Goal: Information Seeking & Learning: Learn about a topic

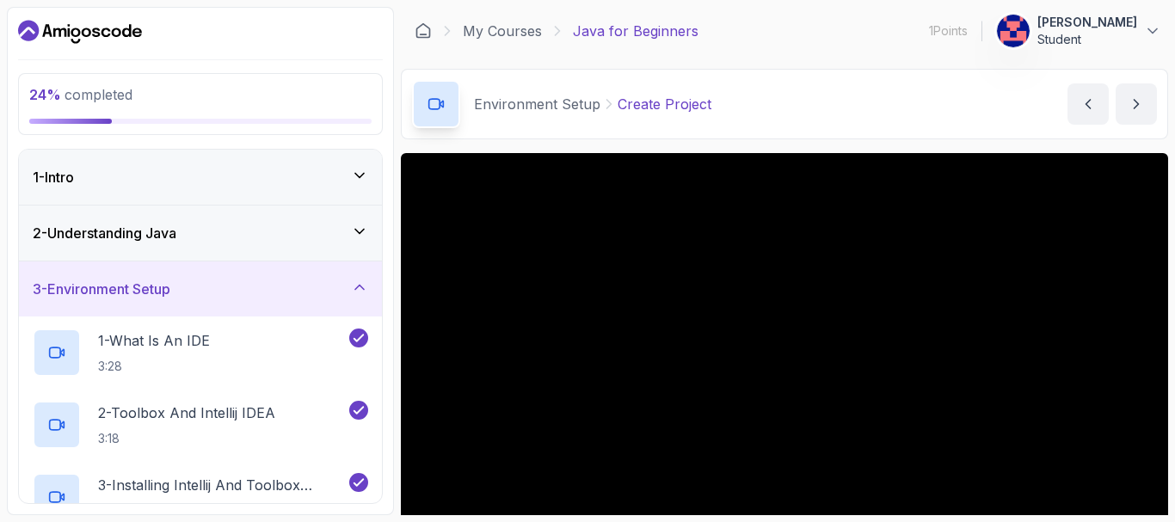
scroll to position [189, 0]
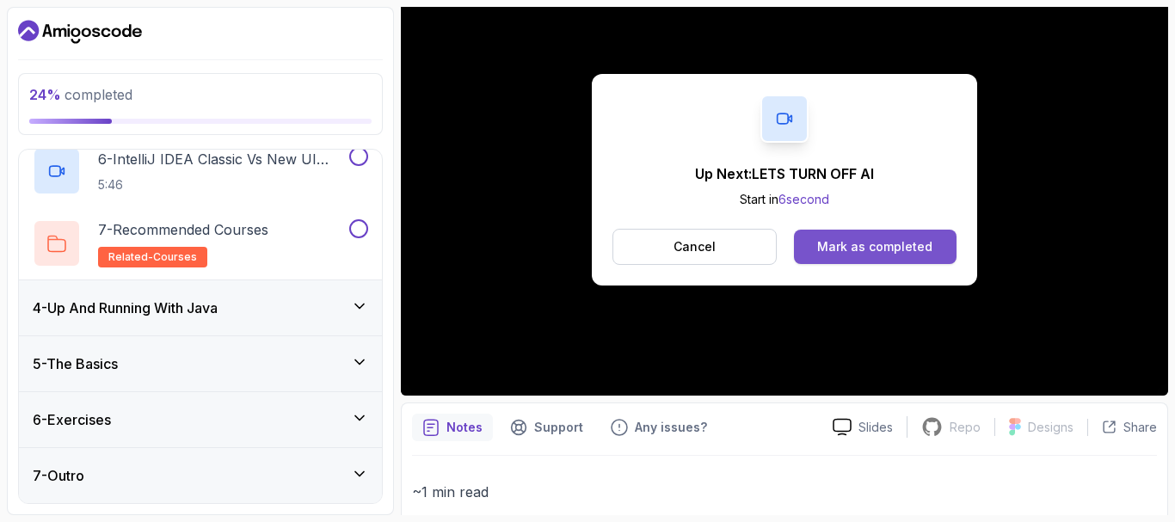
click at [891, 252] on div "Mark as completed" at bounding box center [874, 246] width 115 height 17
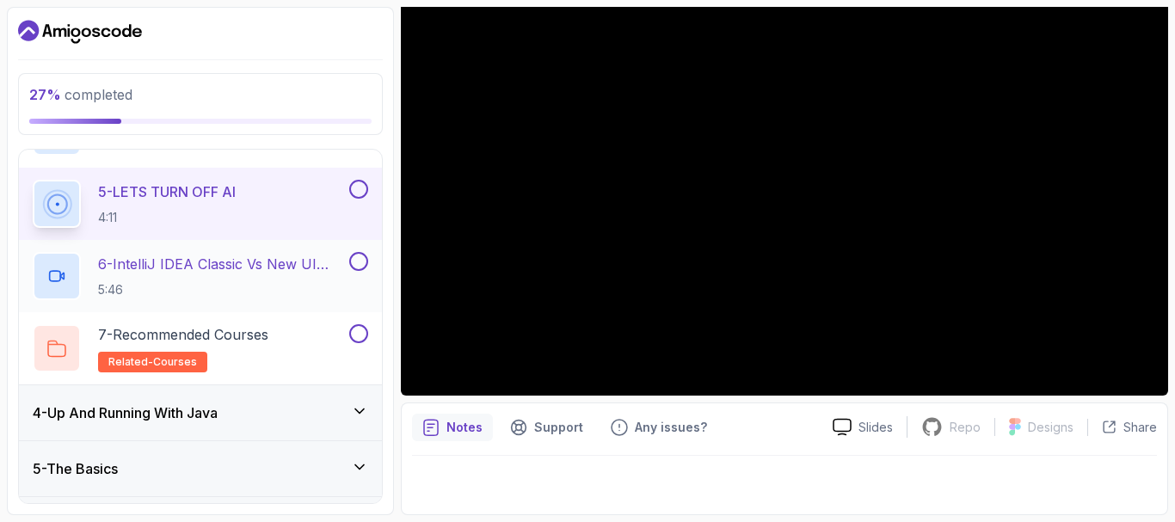
scroll to position [199, 0]
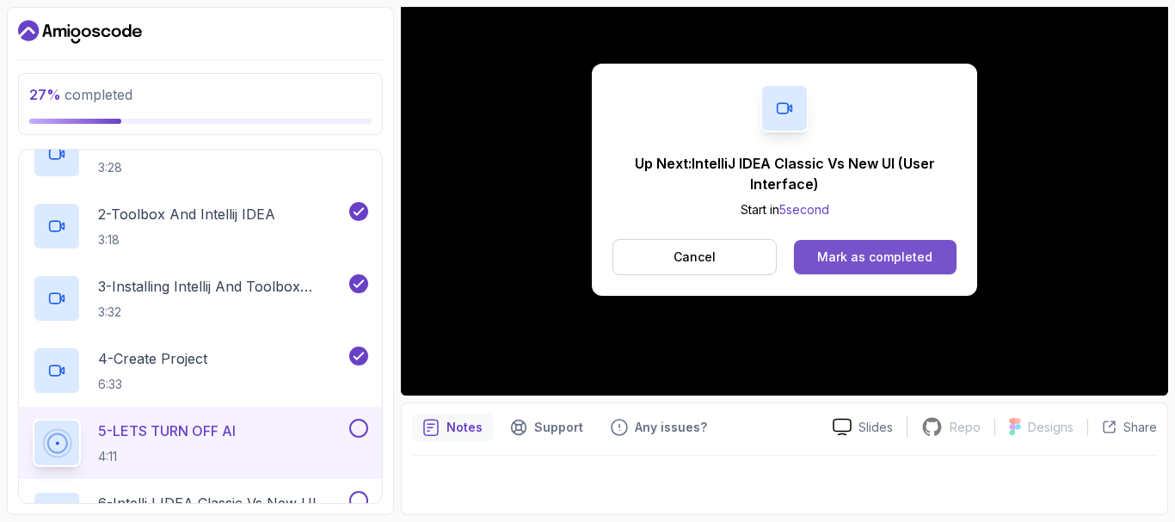
click at [863, 265] on div "Mark as completed" at bounding box center [874, 257] width 115 height 17
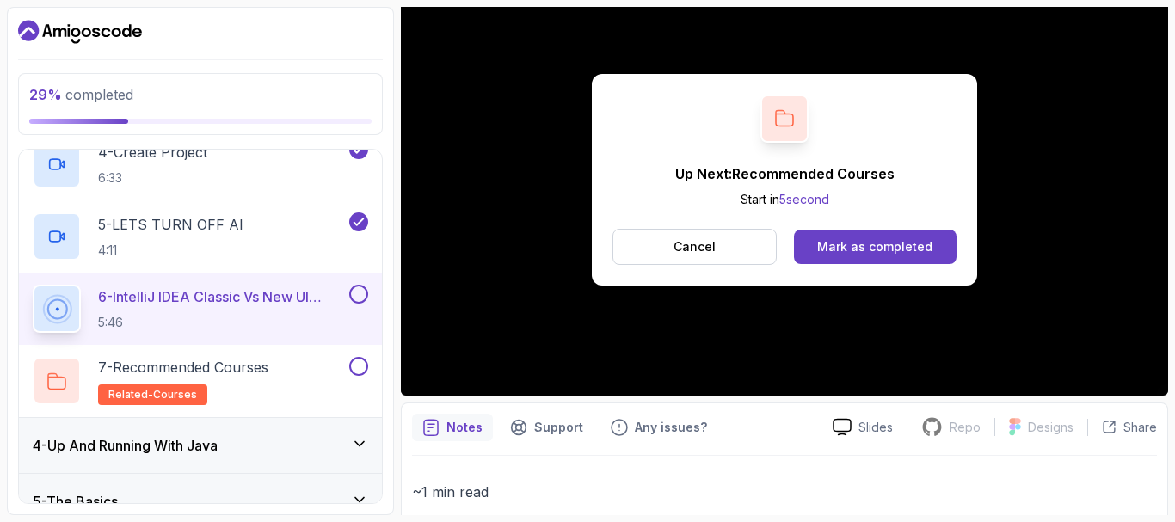
scroll to position [457, 0]
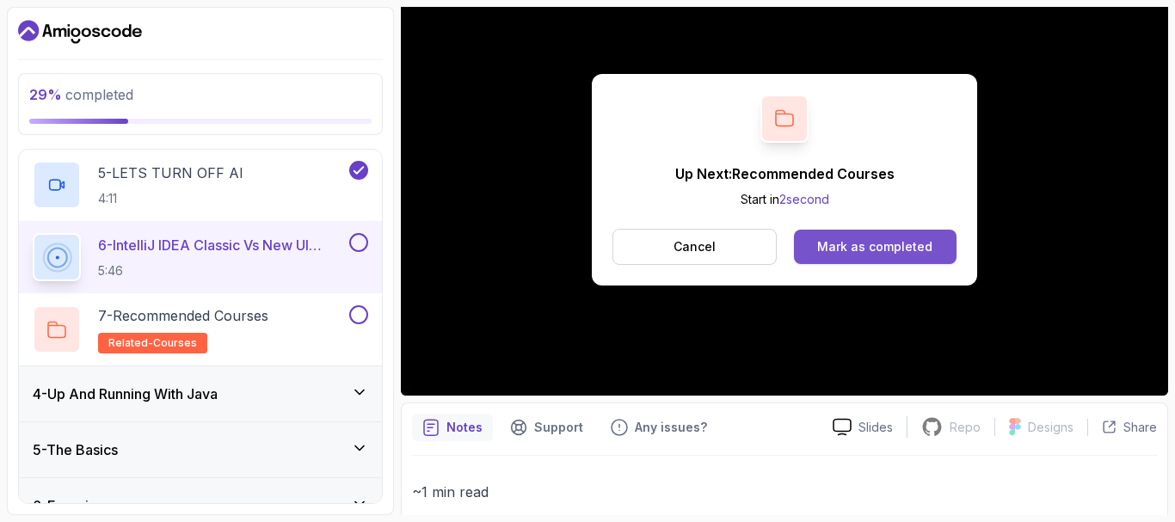
click at [877, 247] on div "Mark as completed" at bounding box center [874, 246] width 115 height 17
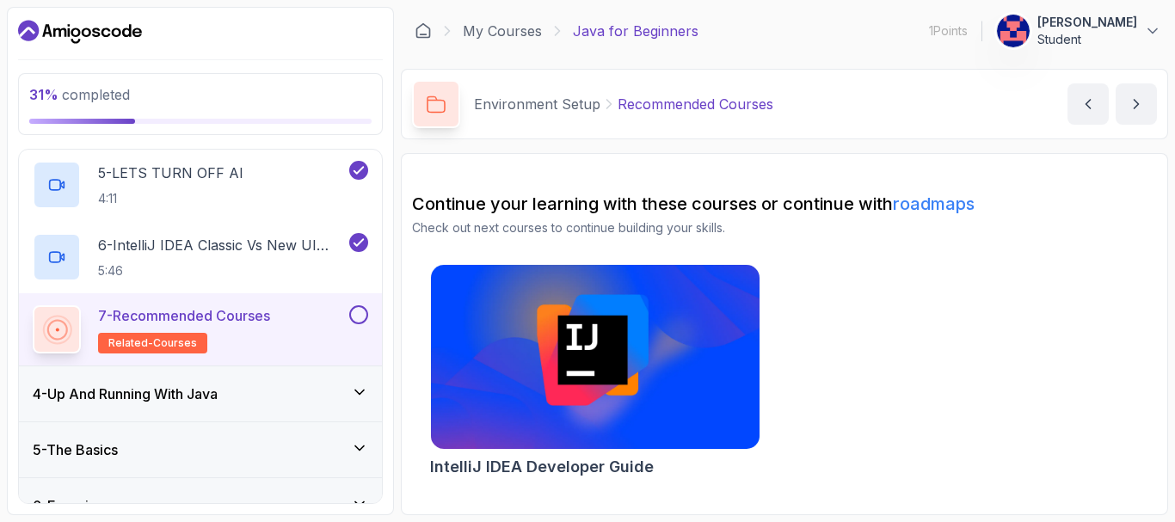
click at [949, 199] on link "roadmaps" at bounding box center [934, 204] width 82 height 21
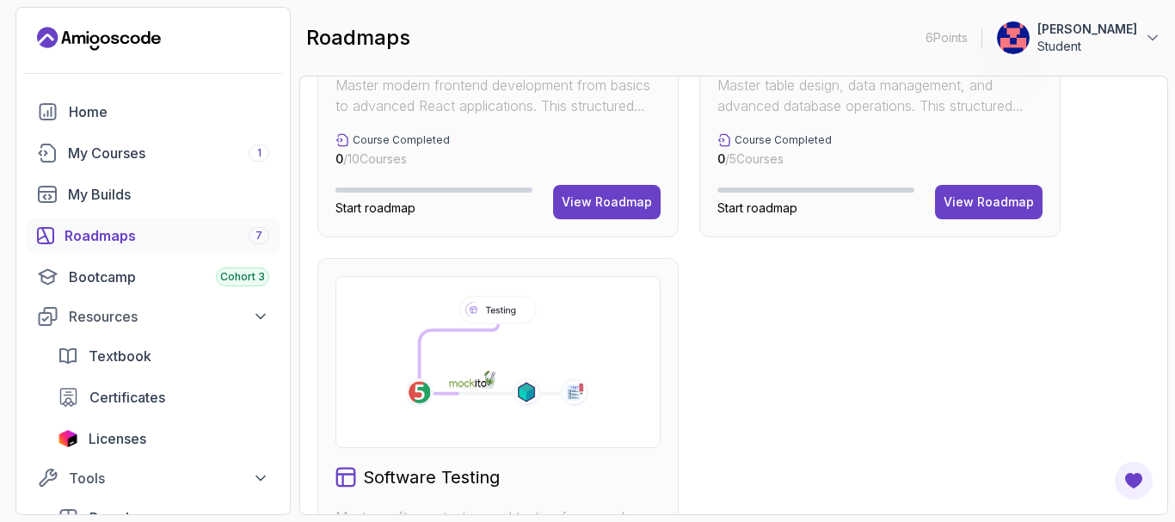
scroll to position [1304, 0]
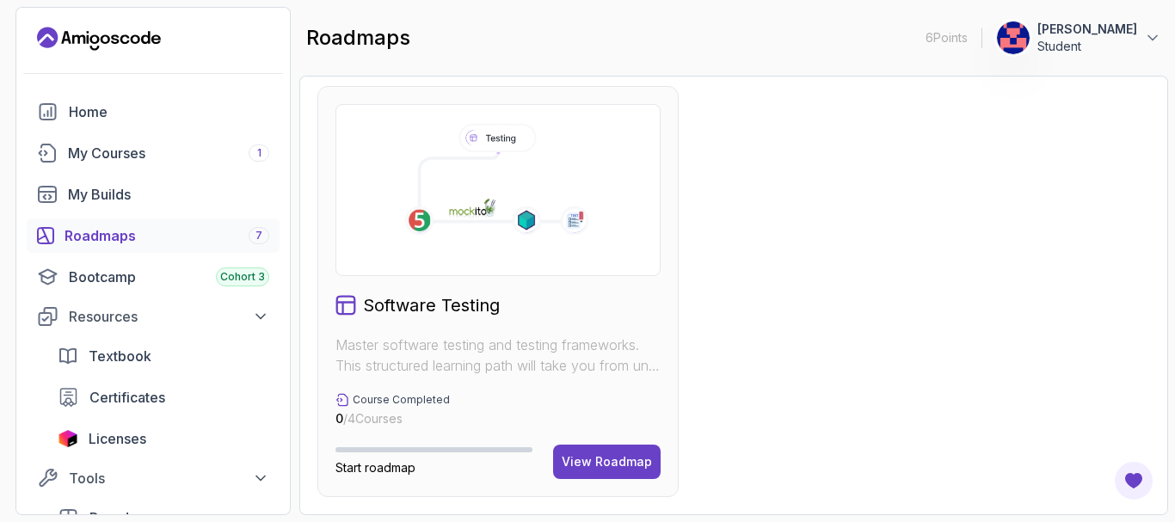
click at [1139, 33] on button "Andrés Martinez Student" at bounding box center [1078, 38] width 165 height 34
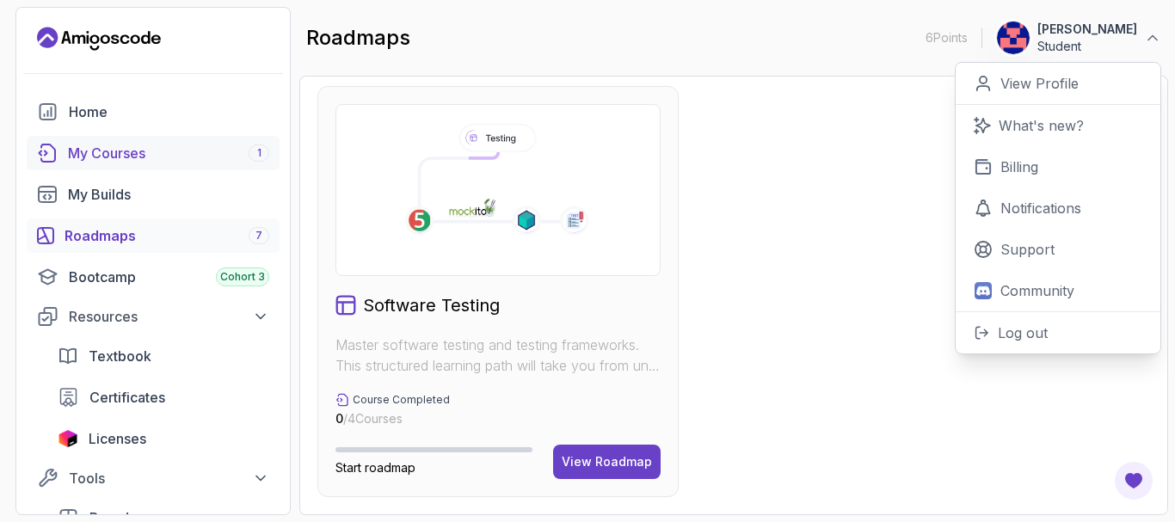
click at [134, 150] on div "My Courses 1" at bounding box center [168, 153] width 201 height 21
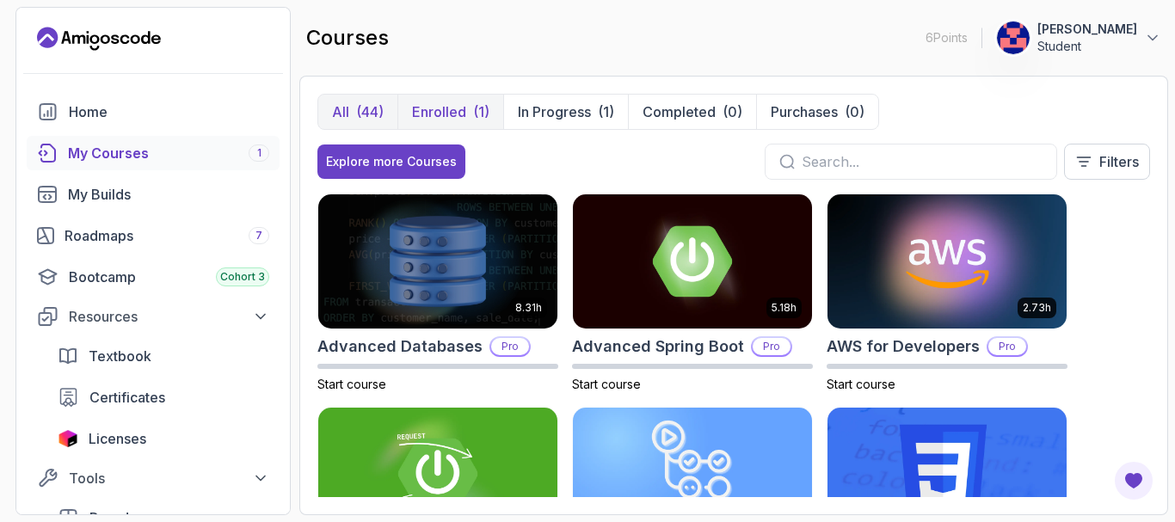
click at [440, 111] on p "Enrolled" at bounding box center [439, 112] width 54 height 21
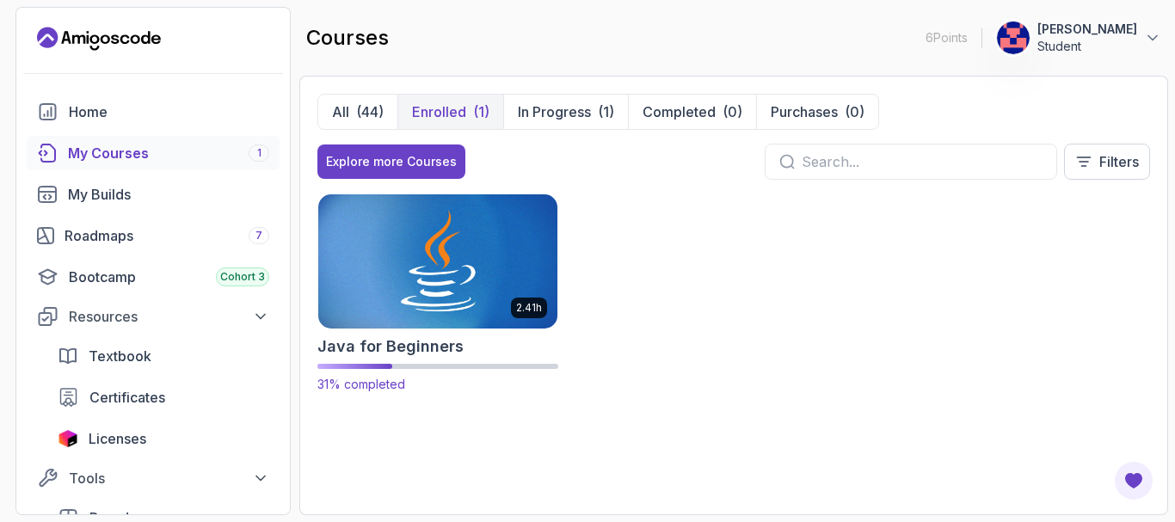
click at [428, 254] on img at bounding box center [437, 261] width 251 height 140
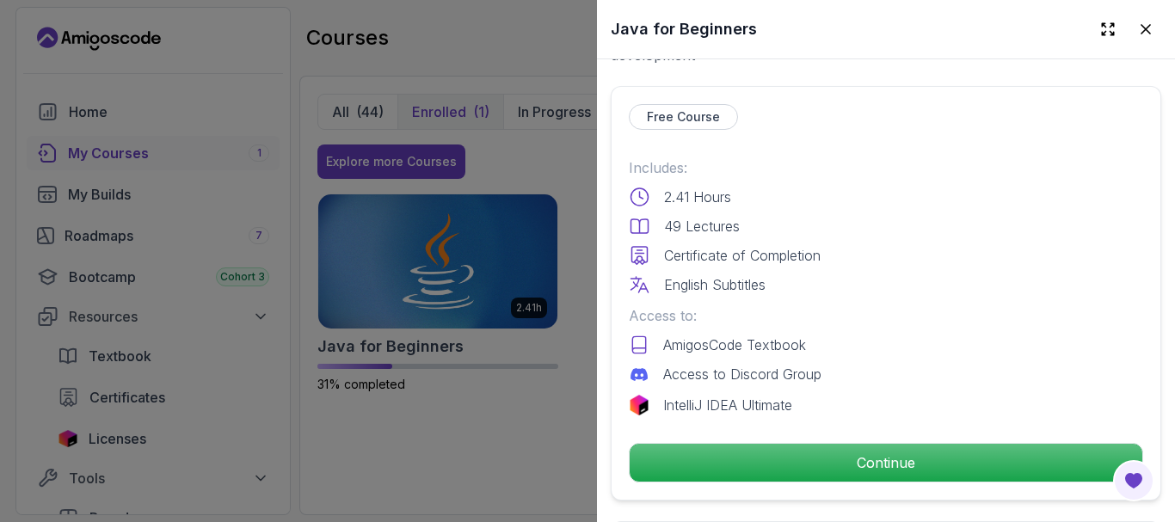
scroll to position [430, 0]
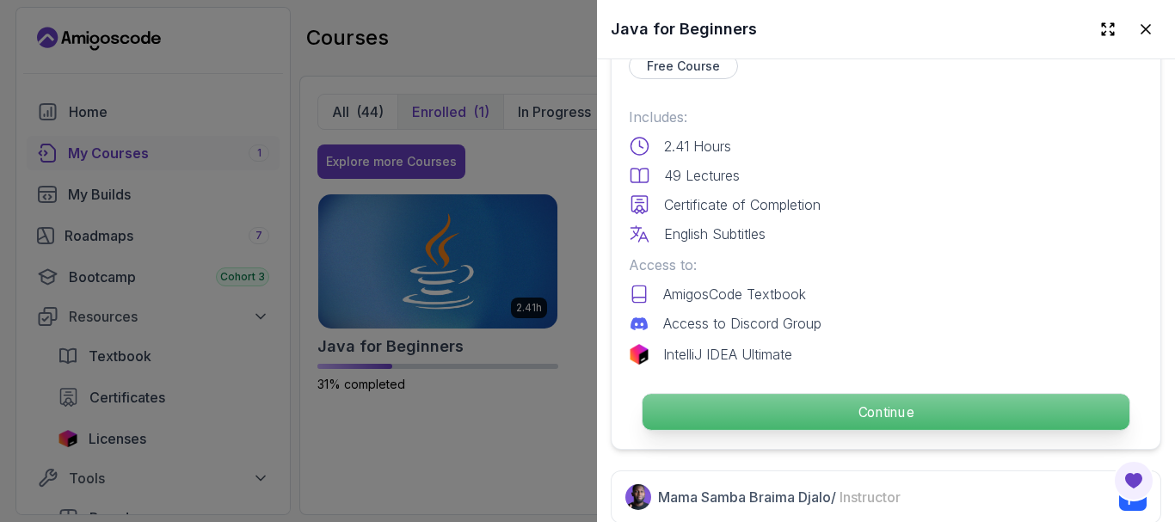
click at [867, 403] on p "Continue" at bounding box center [886, 412] width 487 height 36
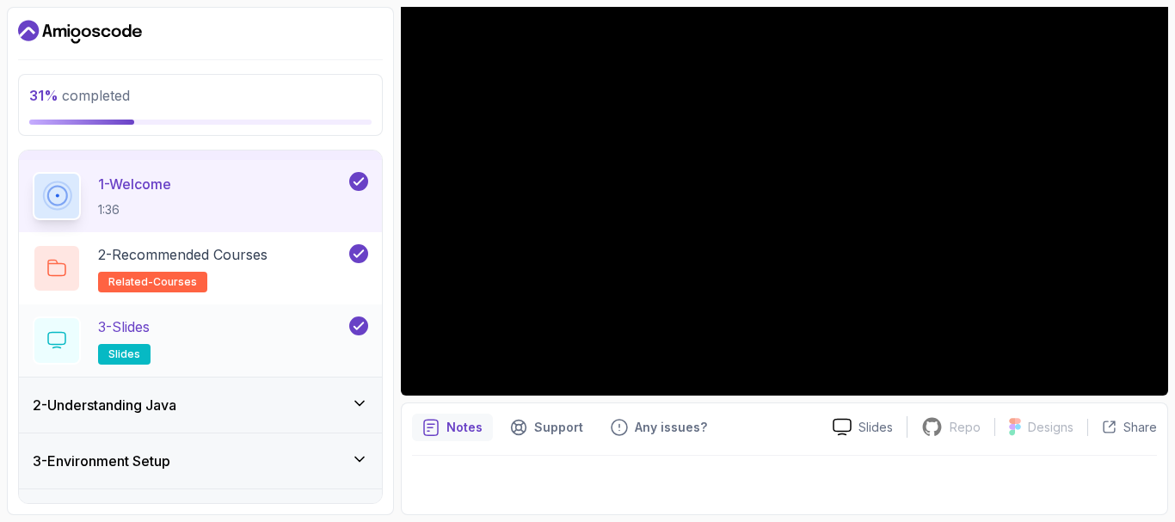
scroll to position [172, 0]
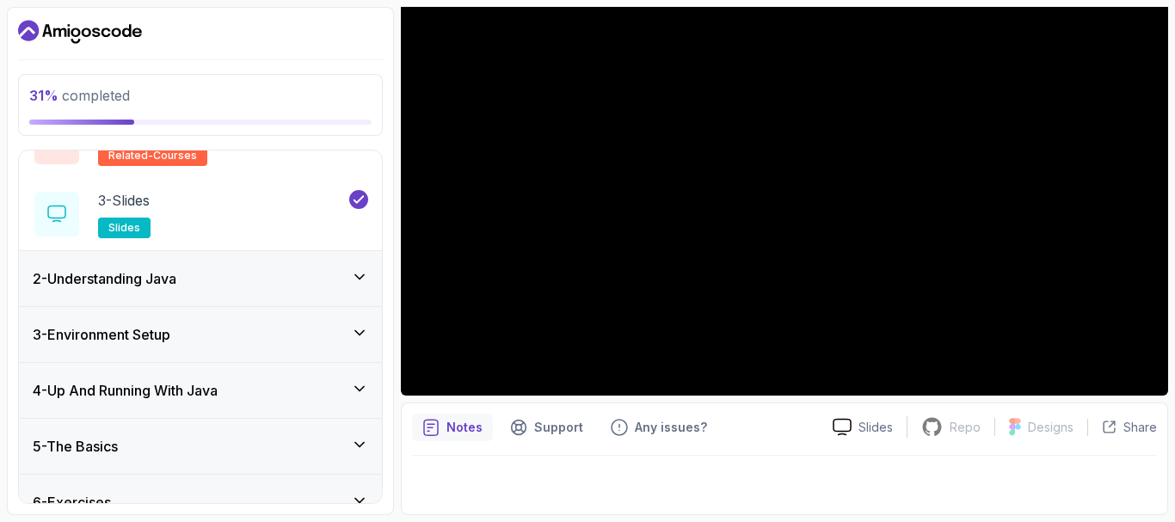
click at [364, 272] on icon at bounding box center [359, 276] width 17 height 17
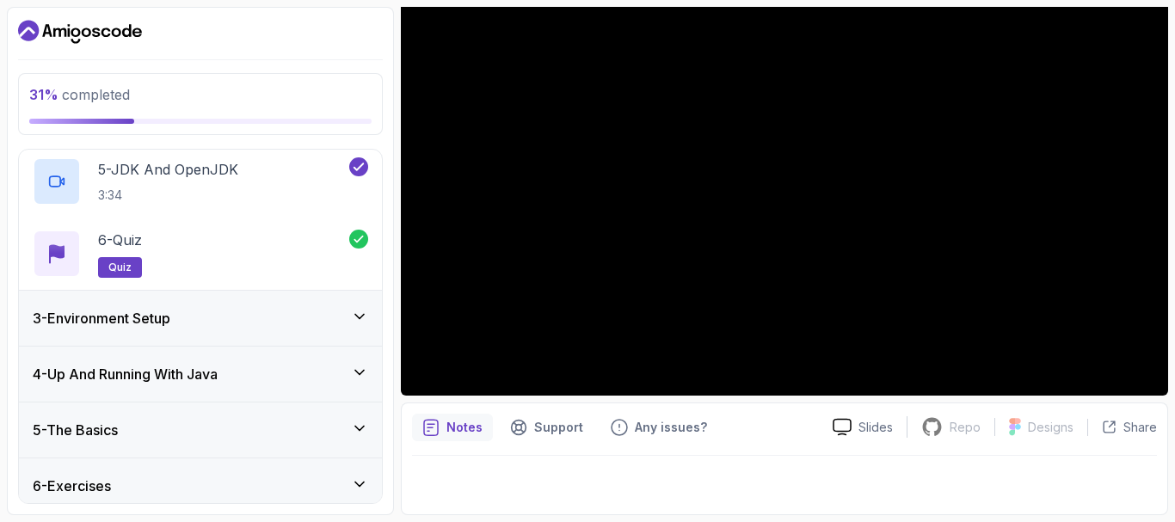
scroll to position [468, 0]
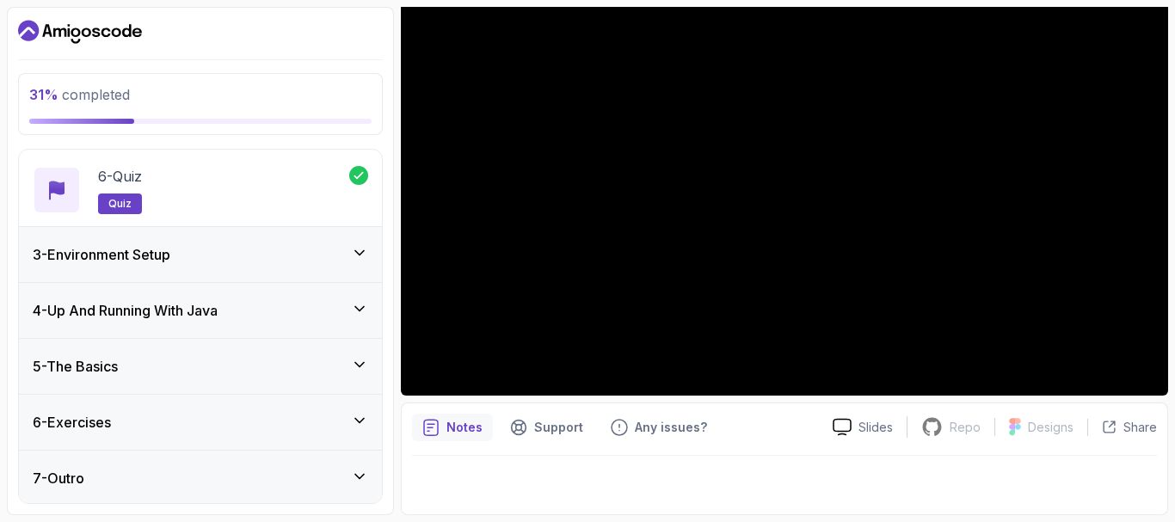
click at [360, 244] on icon at bounding box center [359, 252] width 17 height 17
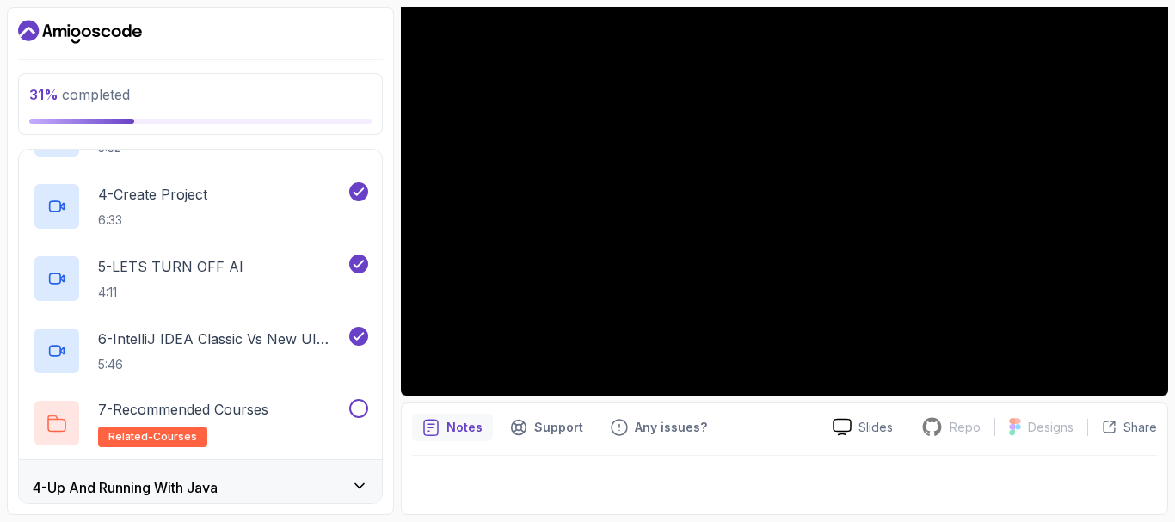
scroll to position [382, 0]
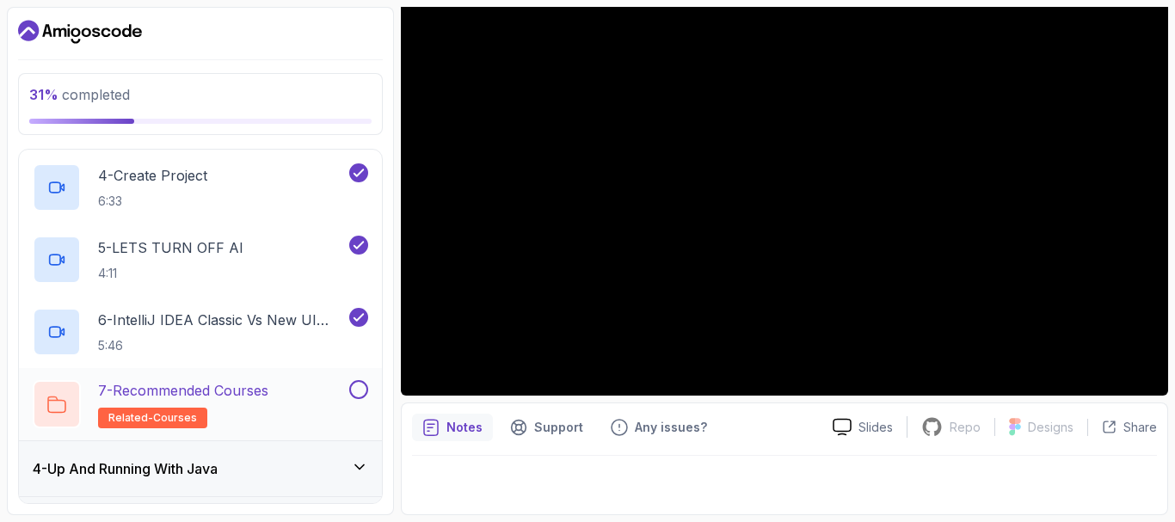
drag, startPoint x: 360, startPoint y: 390, endPoint x: 281, endPoint y: 383, distance: 78.6
click at [281, 383] on button "7 - Recommended Courses related-courses" at bounding box center [201, 404] width 336 height 48
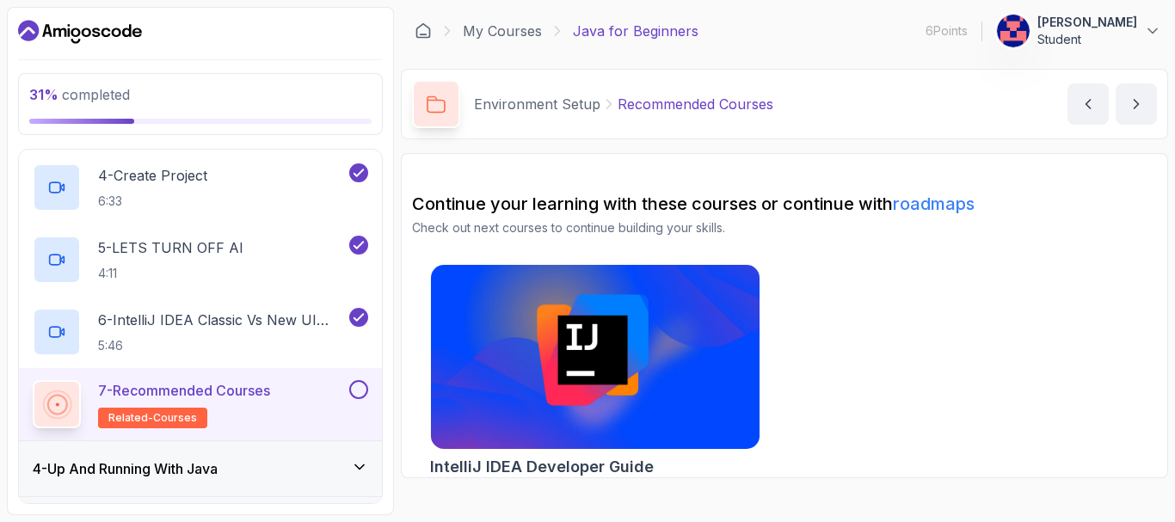
click at [270, 389] on p "7 - Recommended Courses" at bounding box center [184, 390] width 172 height 21
click at [251, 391] on p "7 - Recommended Courses" at bounding box center [184, 390] width 172 height 21
click at [358, 387] on button at bounding box center [358, 389] width 19 height 19
click at [197, 474] on h3 "4 - Up And Running With Java" at bounding box center [125, 469] width 185 height 21
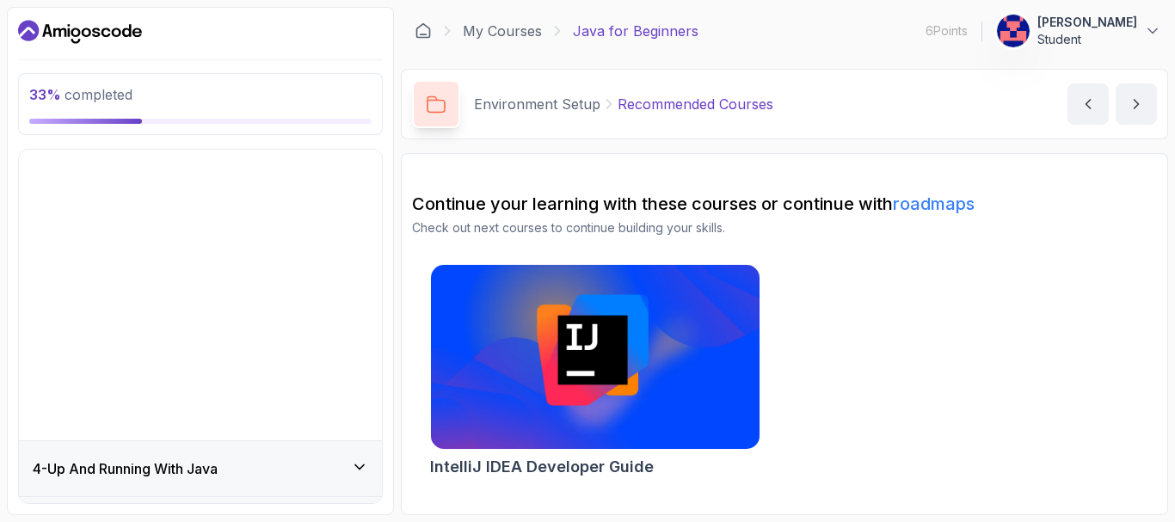
scroll to position [38, 0]
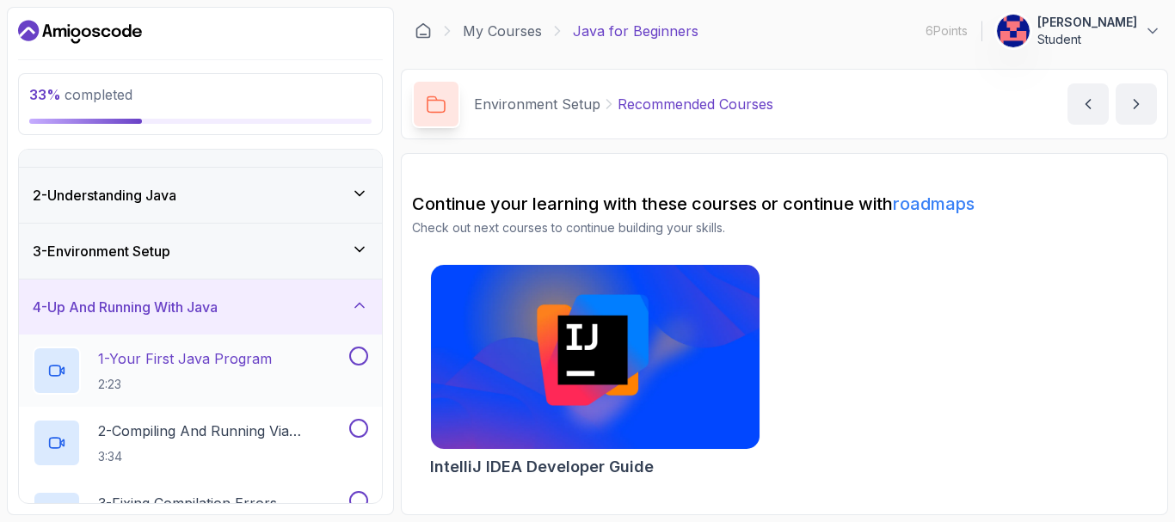
click at [239, 350] on p "1 - Your First Java Program" at bounding box center [185, 358] width 174 height 21
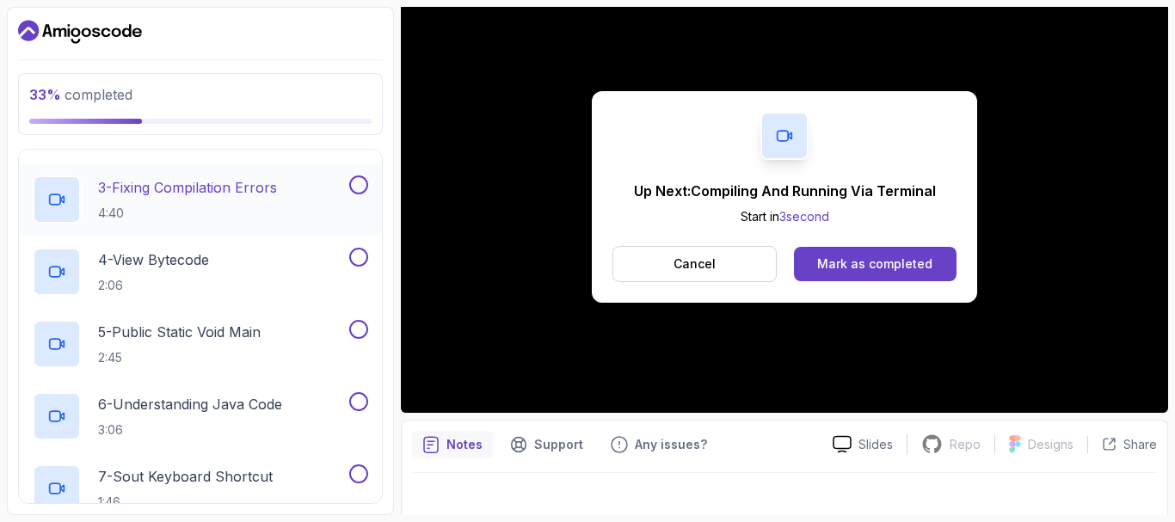
scroll to position [382, 0]
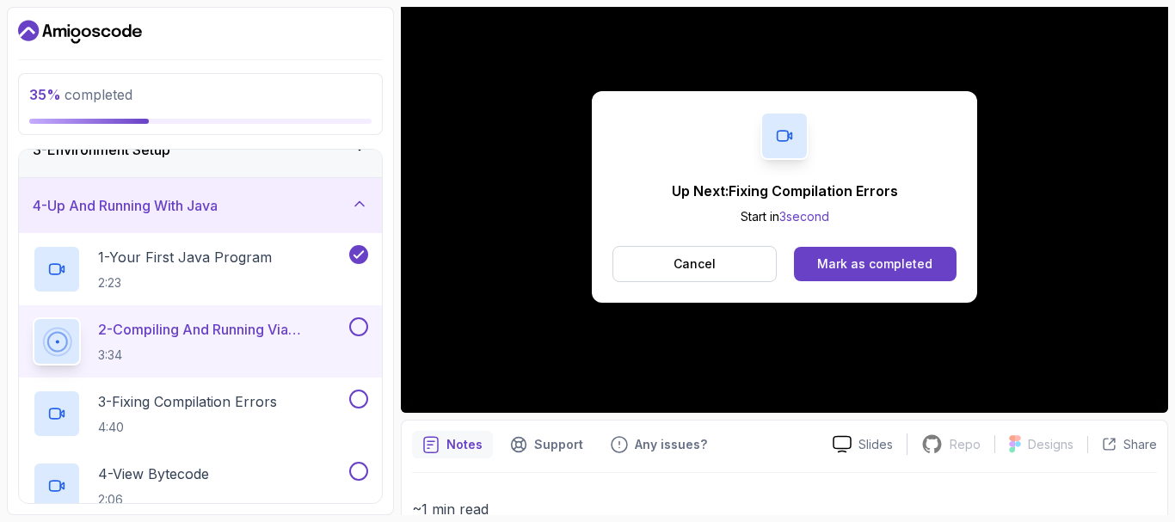
scroll to position [124, 0]
